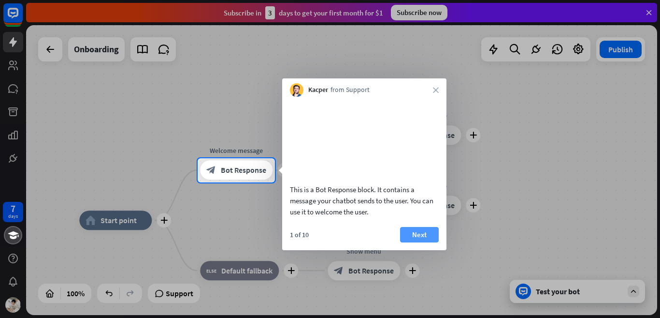
click at [409, 242] on button "Next" at bounding box center [419, 234] width 39 height 15
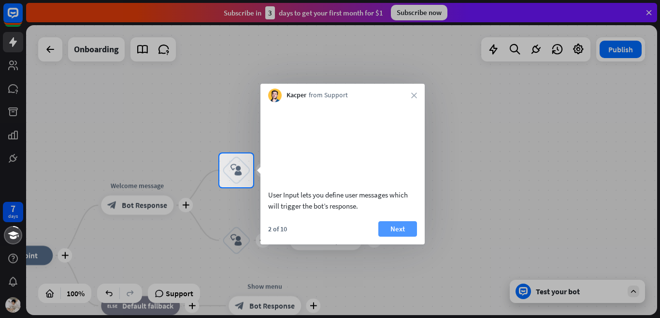
click at [401, 236] on button "Next" at bounding box center [397, 228] width 39 height 15
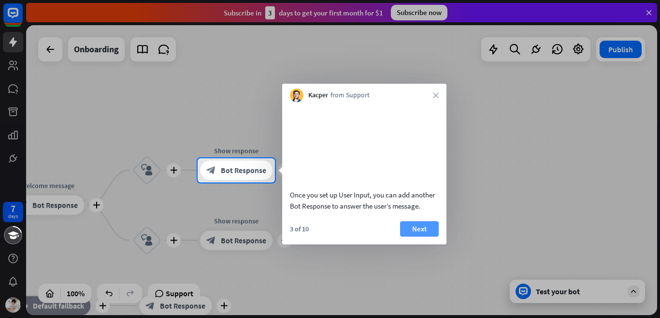
click at [409, 236] on button "Next" at bounding box center [419, 228] width 39 height 15
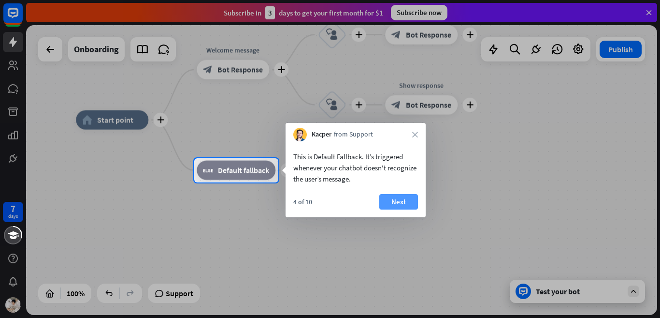
click at [405, 203] on button "Next" at bounding box center [398, 201] width 39 height 15
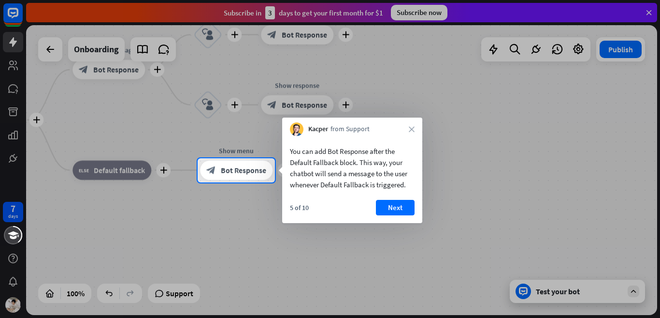
click at [405, 203] on button "Next" at bounding box center [395, 207] width 39 height 15
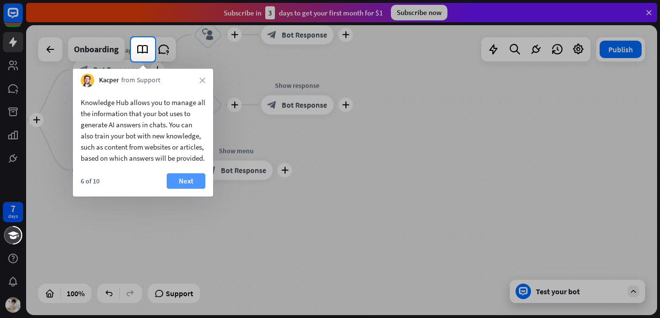
click at [194, 188] on button "Next" at bounding box center [186, 180] width 39 height 15
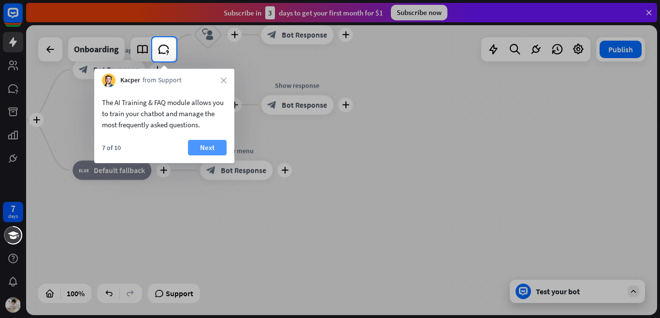
click at [208, 152] on button "Next" at bounding box center [207, 147] width 39 height 15
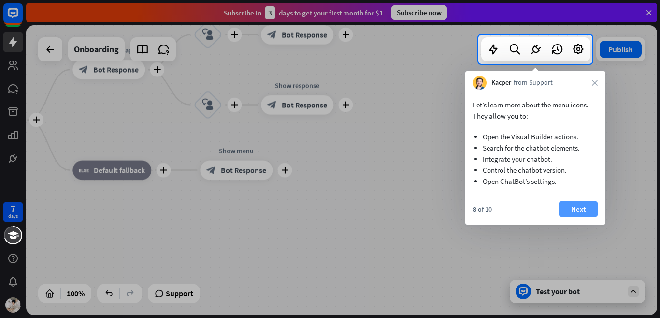
click at [577, 206] on button "Next" at bounding box center [578, 208] width 39 height 15
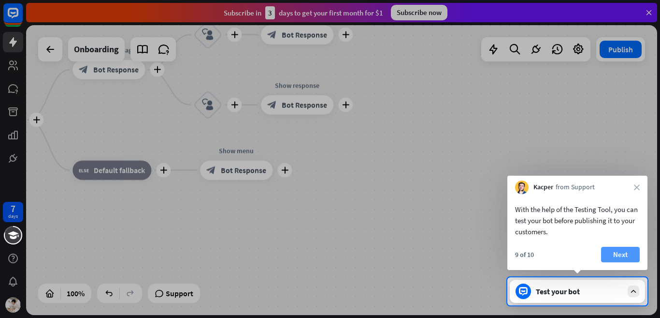
click at [630, 249] on button "Next" at bounding box center [620, 253] width 39 height 15
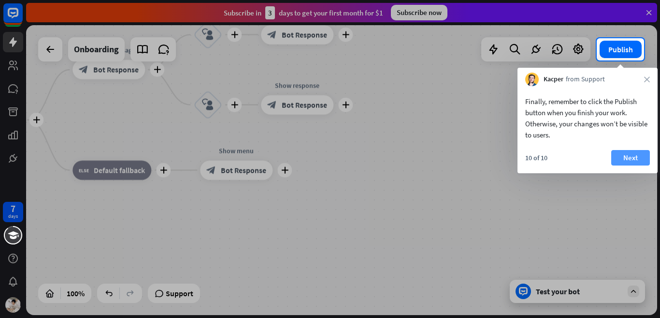
click at [627, 154] on button "Next" at bounding box center [630, 157] width 39 height 15
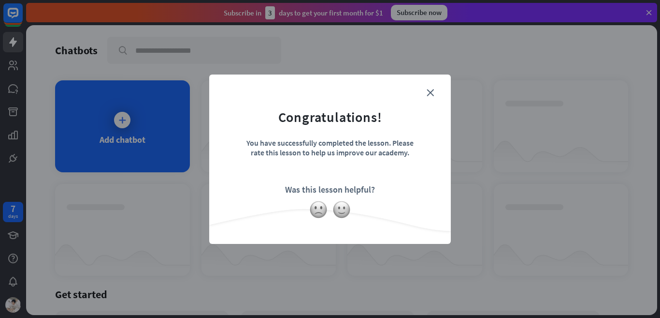
click at [432, 88] on form "Congratulations! You have successfully completed the lesson. Please rate this l…" at bounding box center [329, 145] width 217 height 116
click at [429, 92] on icon "close" at bounding box center [430, 92] width 7 height 7
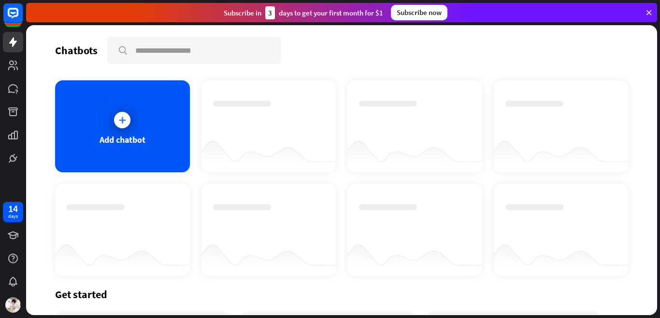
click at [147, 150] on div at bounding box center [341, 169] width 631 height 289
